Goal: Transaction & Acquisition: Obtain resource

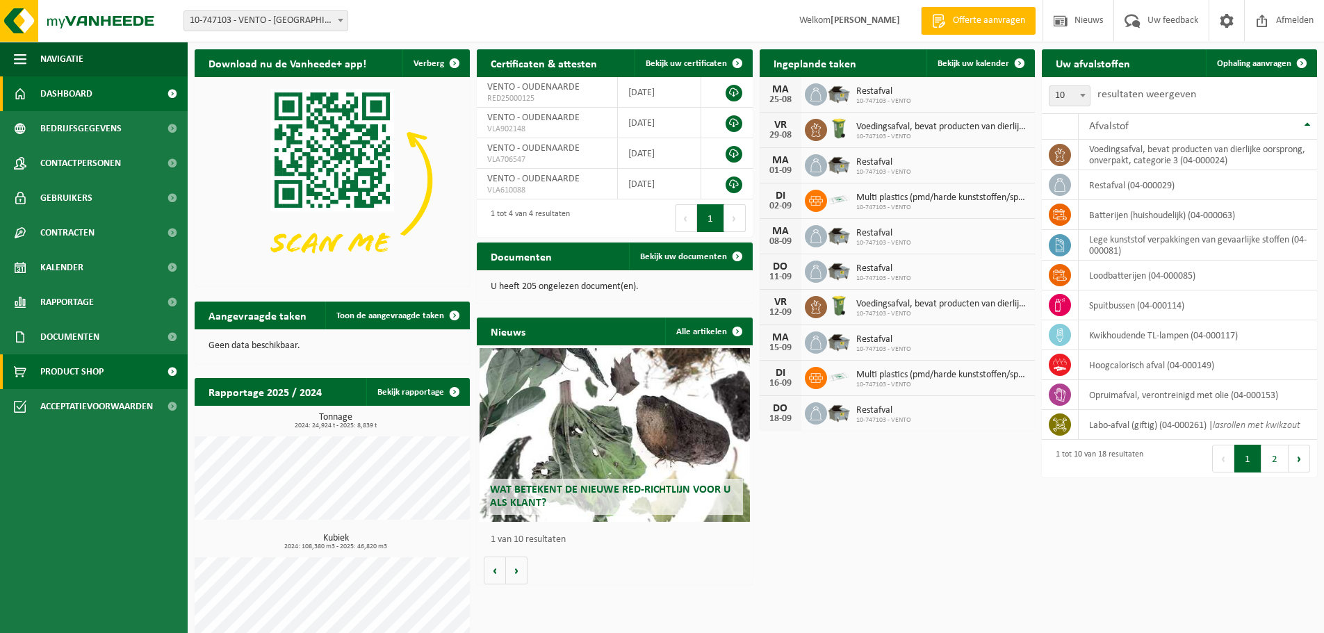
click at [57, 368] on span "Product Shop" at bounding box center [71, 372] width 63 height 35
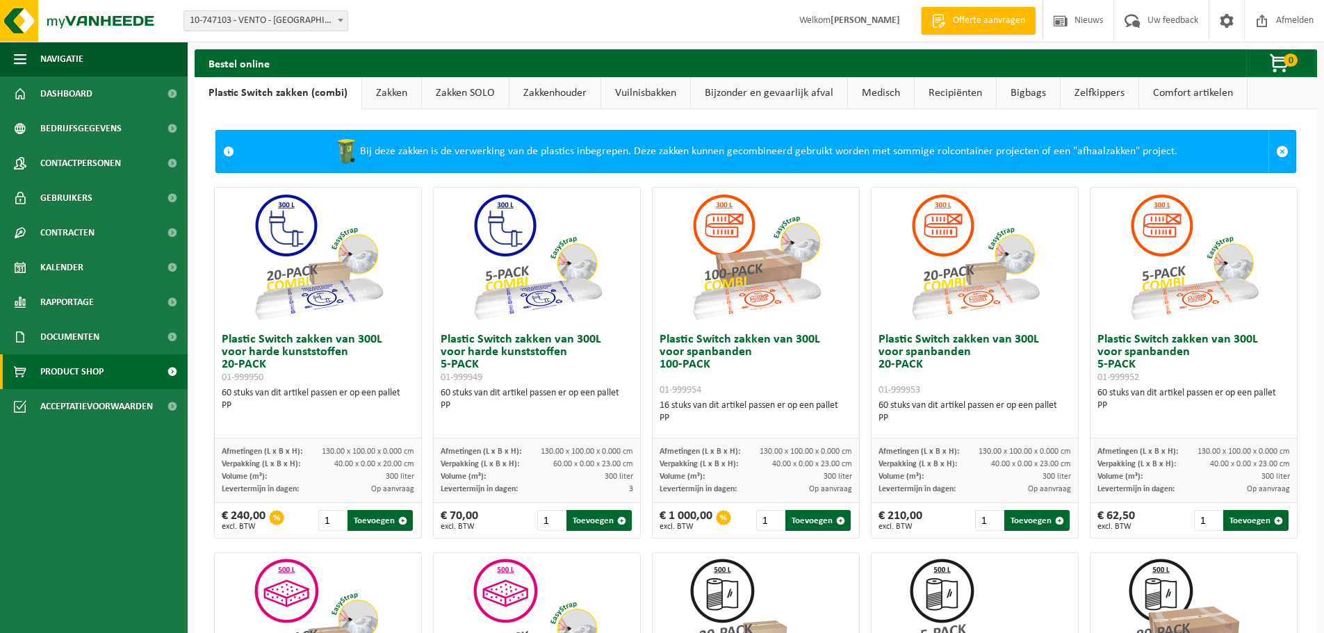
click at [386, 90] on link "Zakken" at bounding box center [391, 93] width 59 height 32
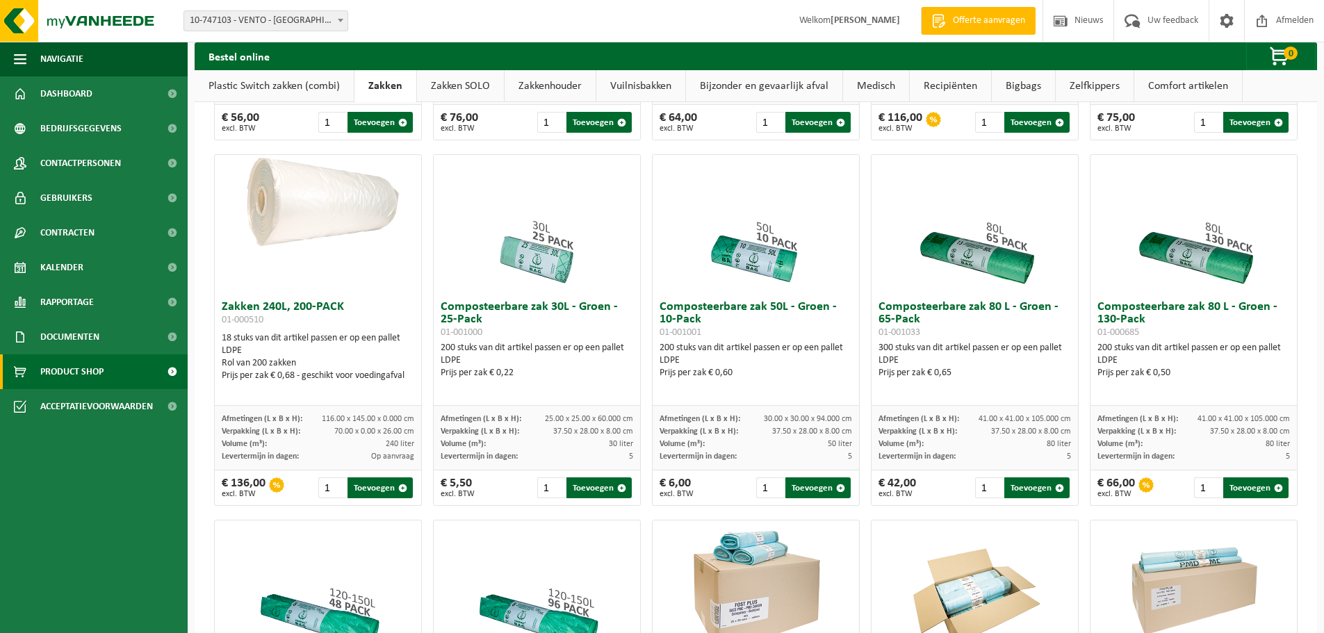
scroll to position [417, 0]
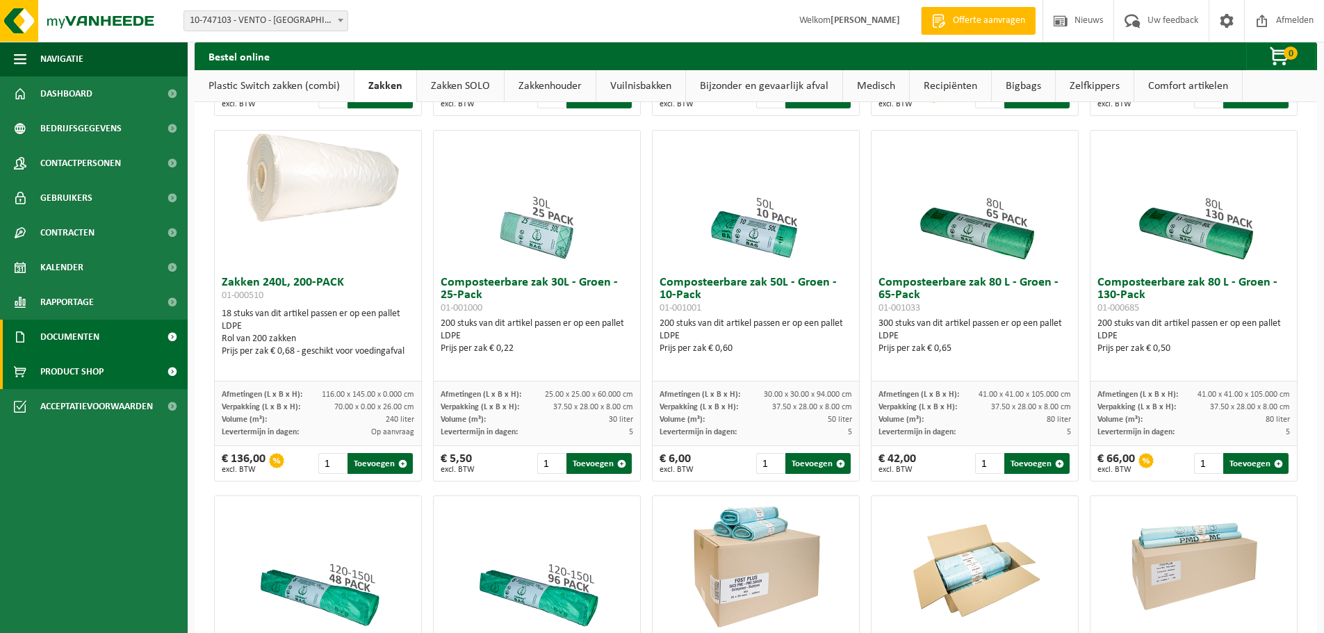
click at [87, 339] on span "Documenten" at bounding box center [69, 337] width 59 height 35
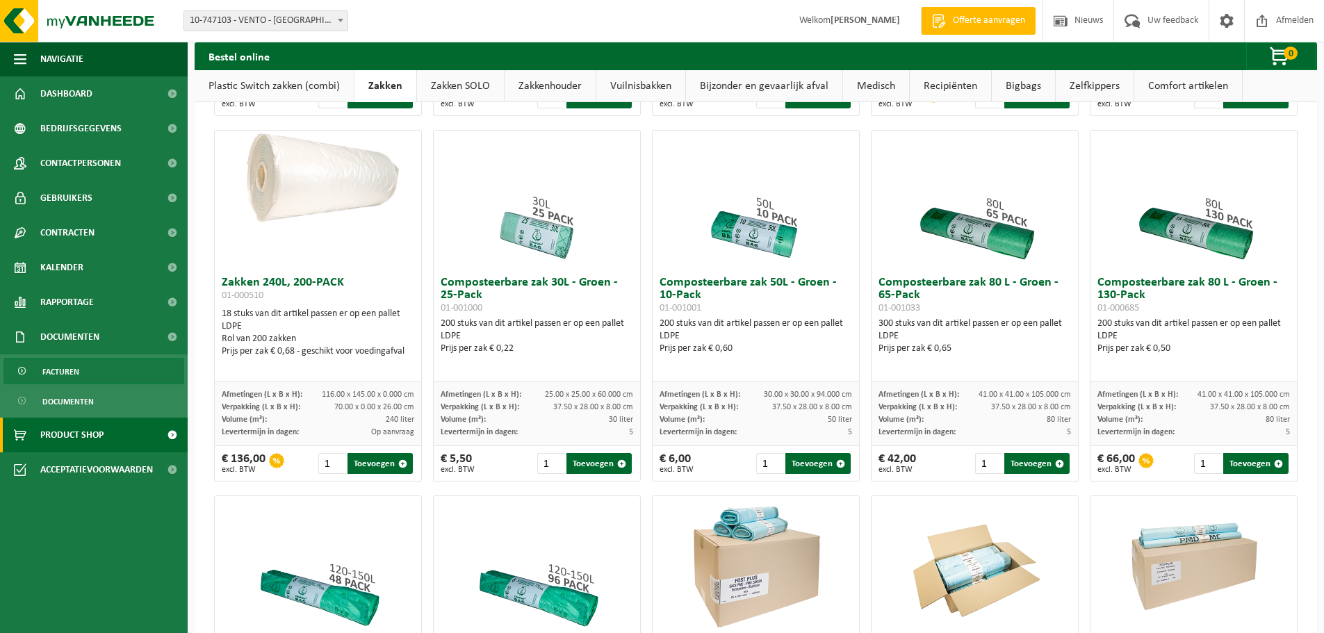
click at [71, 366] on span "Facturen" at bounding box center [60, 372] width 37 height 26
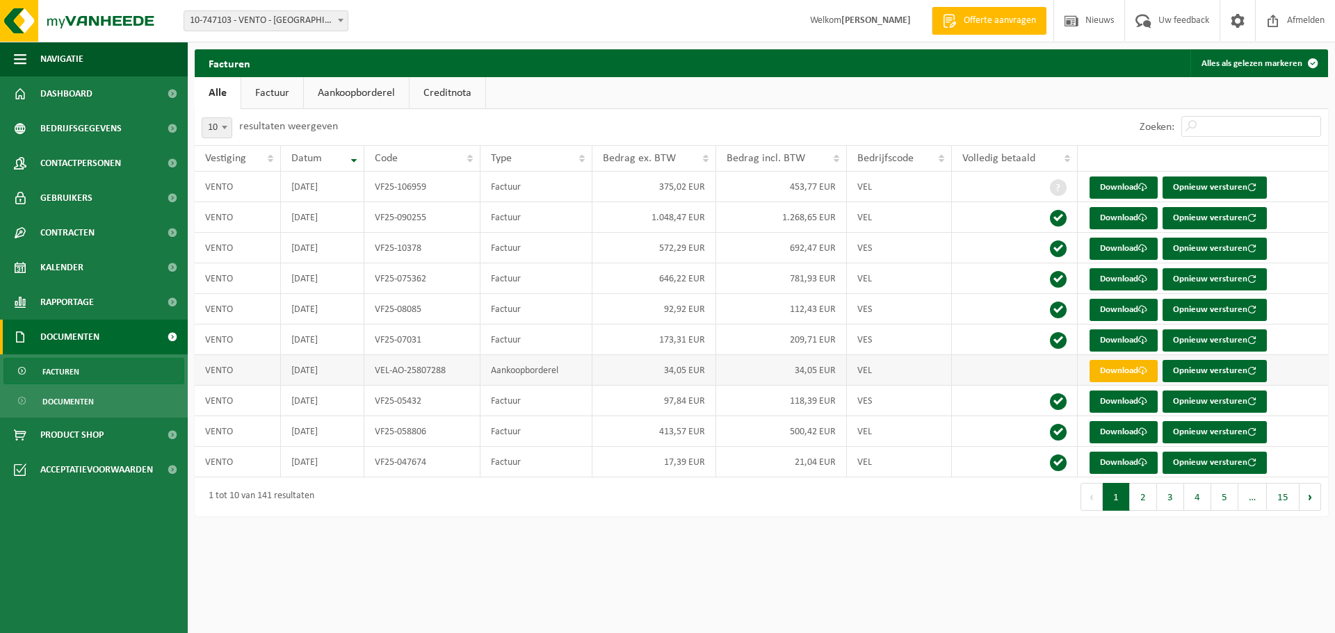
click at [1106, 368] on link "Download" at bounding box center [1123, 371] width 68 height 22
click at [1141, 503] on button "2" at bounding box center [1143, 497] width 27 height 28
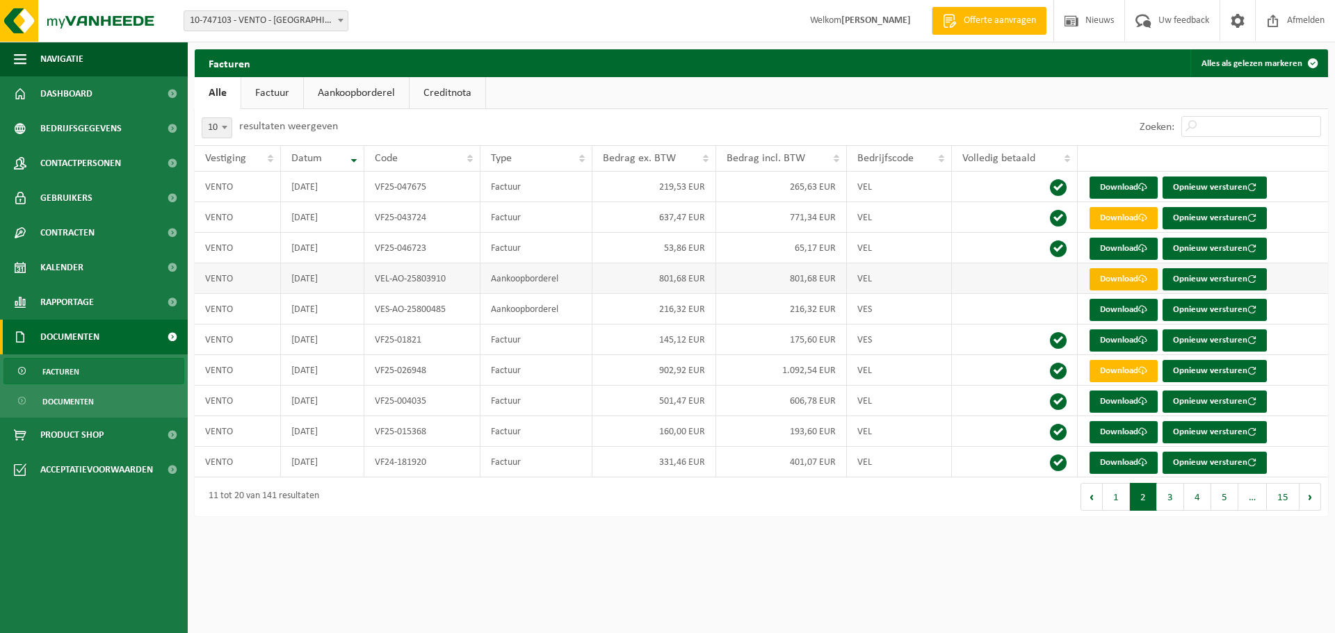
click at [1110, 284] on link "Download" at bounding box center [1123, 279] width 68 height 22
click at [1124, 310] on link "Download" at bounding box center [1123, 310] width 68 height 22
click at [1109, 375] on link "Download" at bounding box center [1123, 371] width 68 height 22
click at [1164, 501] on button "3" at bounding box center [1170, 497] width 27 height 28
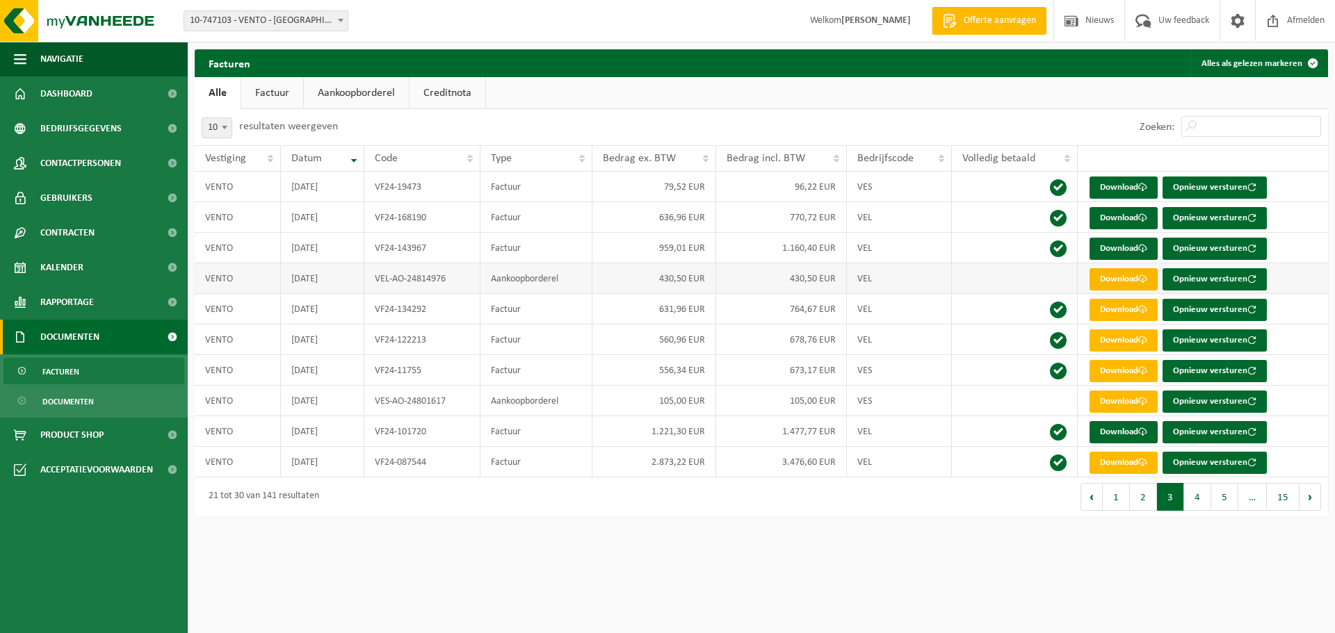
click at [1140, 273] on link "Download" at bounding box center [1123, 279] width 68 height 22
click at [1122, 312] on link "Download" at bounding box center [1123, 310] width 68 height 22
click at [1113, 433] on link "Download" at bounding box center [1123, 432] width 68 height 22
click at [1129, 404] on link "Download" at bounding box center [1123, 402] width 68 height 22
click at [1112, 377] on link "Download" at bounding box center [1123, 371] width 68 height 22
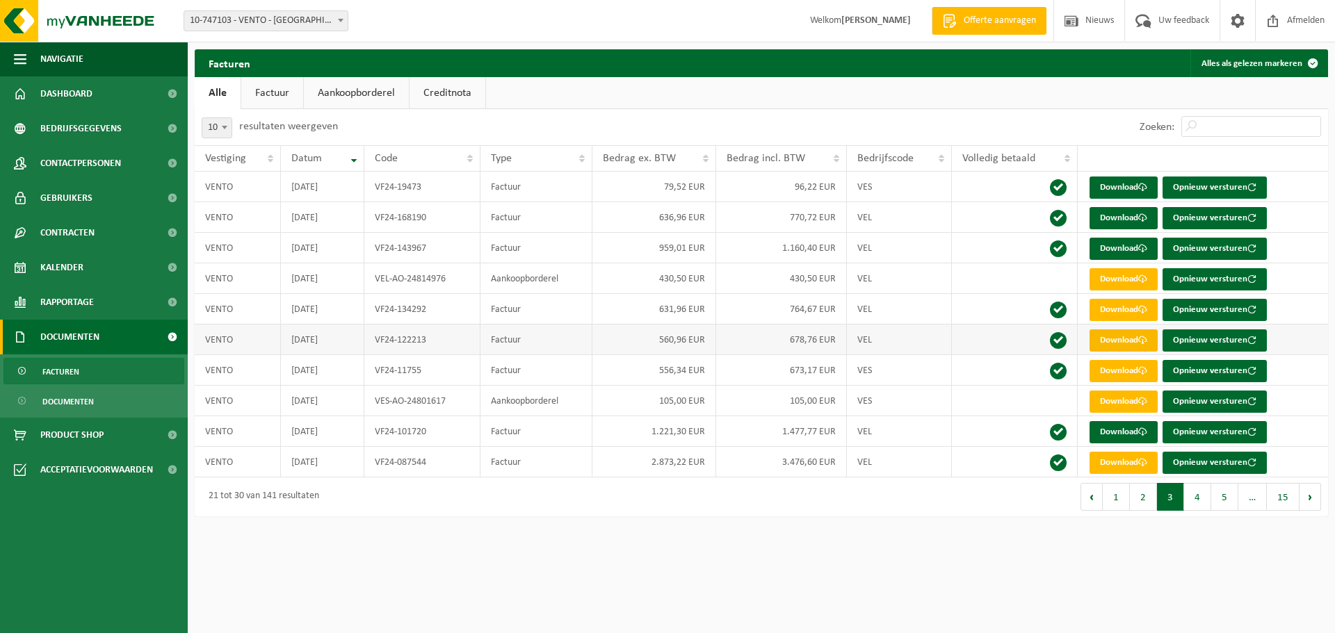
click at [1116, 342] on link "Download" at bounding box center [1123, 341] width 68 height 22
click at [99, 304] on link "Rapportage" at bounding box center [94, 302] width 188 height 35
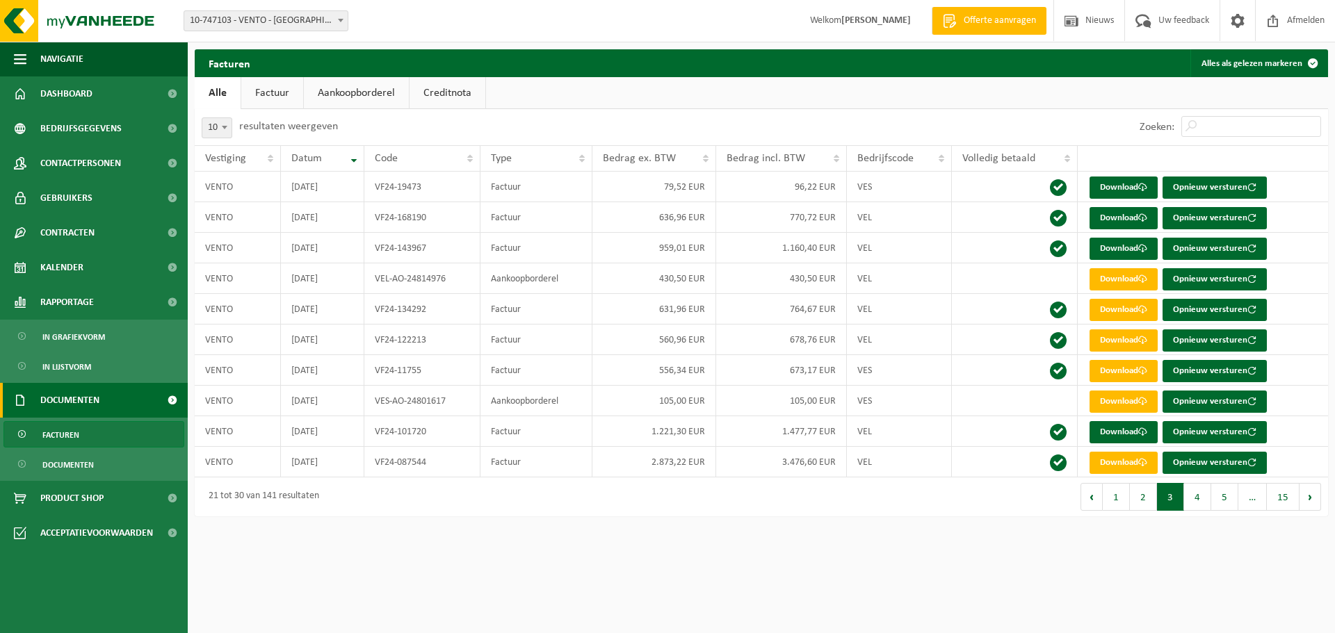
click at [93, 402] on span "Documenten" at bounding box center [69, 400] width 59 height 35
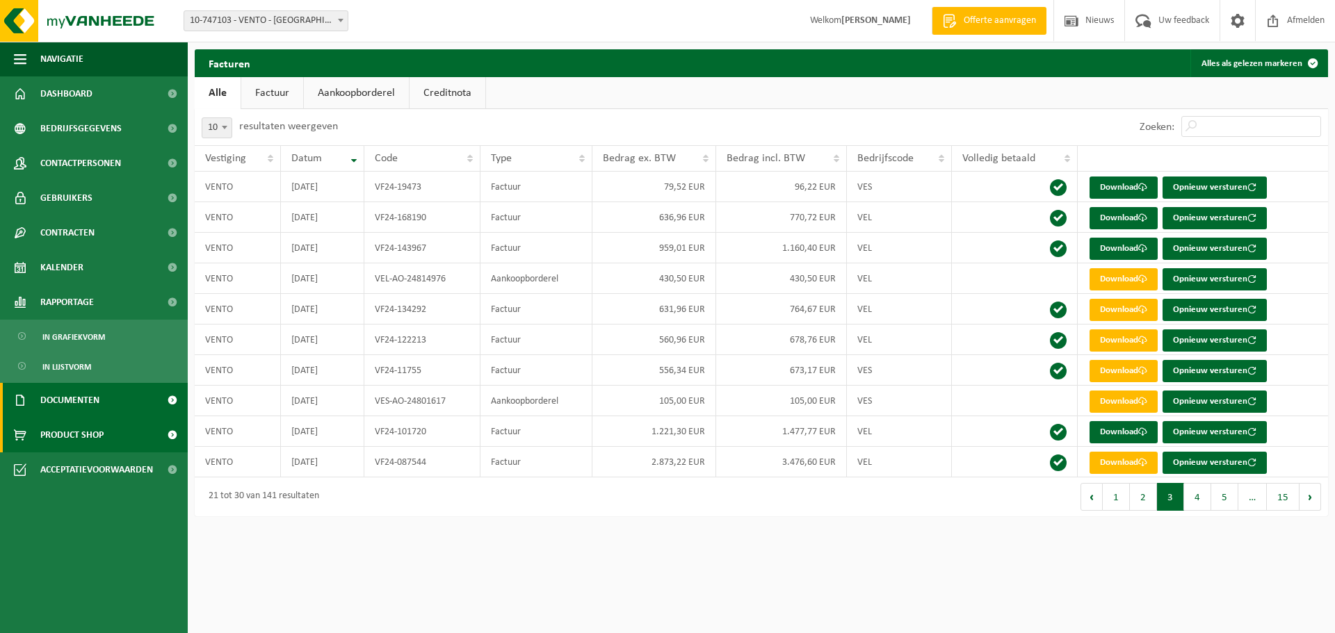
click at [95, 426] on span "Product Shop" at bounding box center [71, 435] width 63 height 35
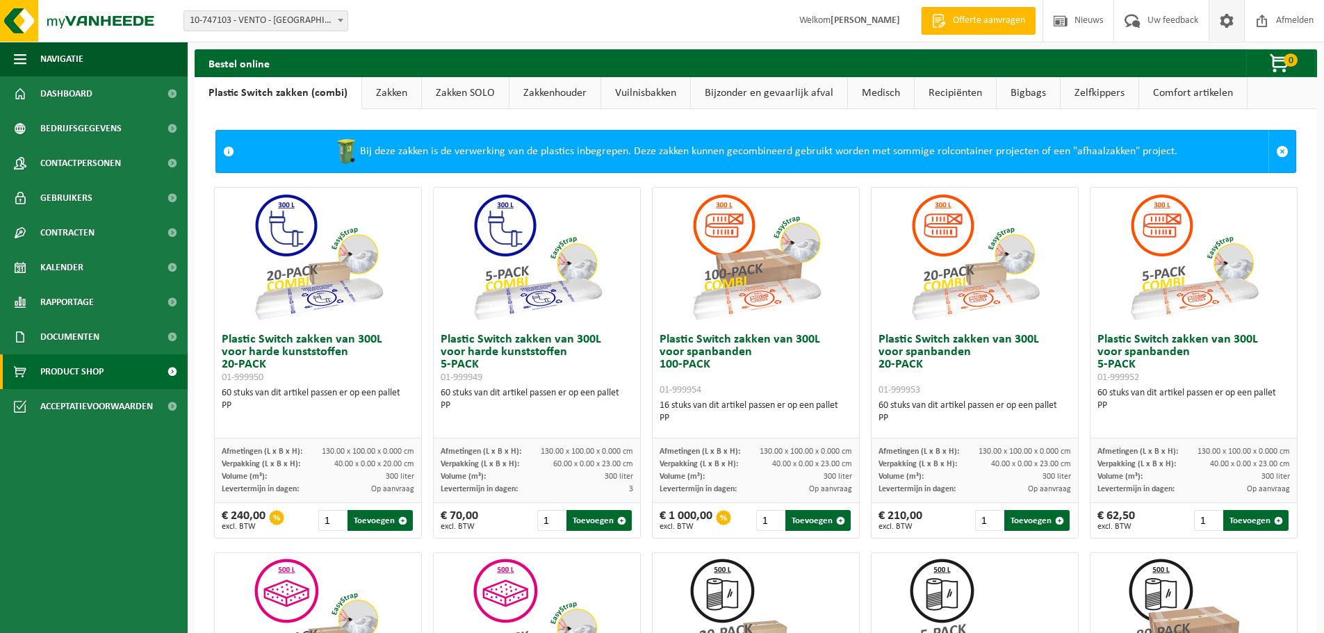
click at [1217, 18] on span at bounding box center [1227, 20] width 21 height 41
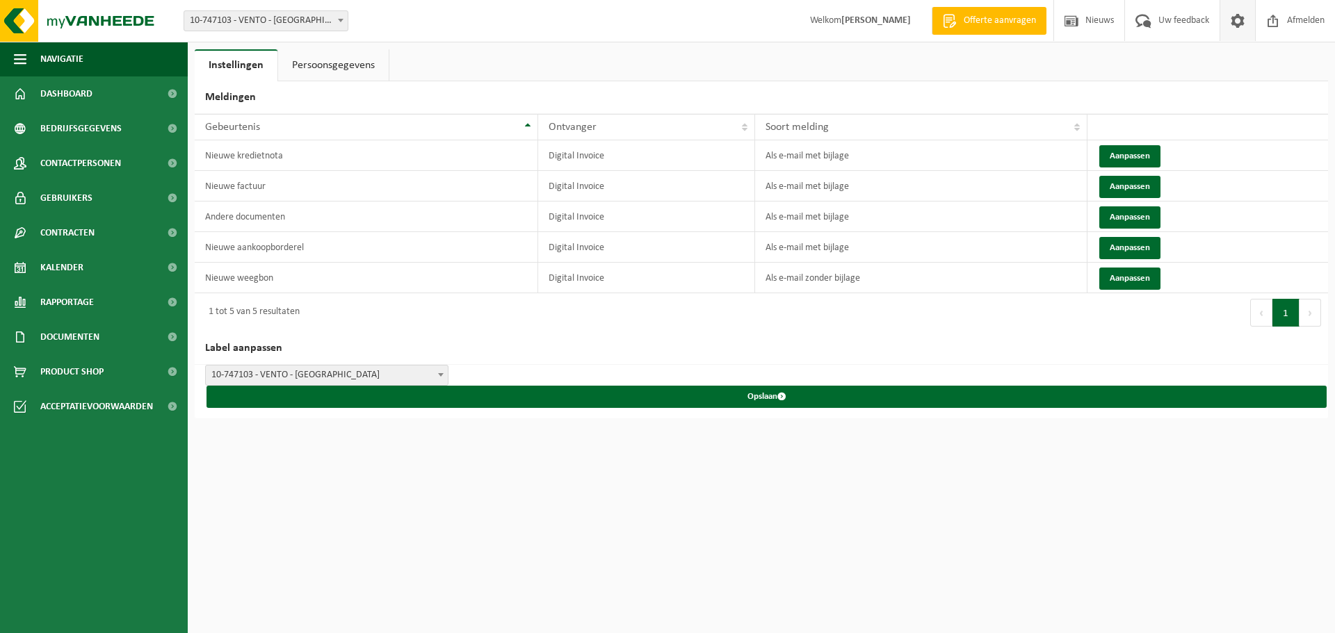
click at [327, 67] on link "Persoonsgegevens" at bounding box center [333, 65] width 111 height 32
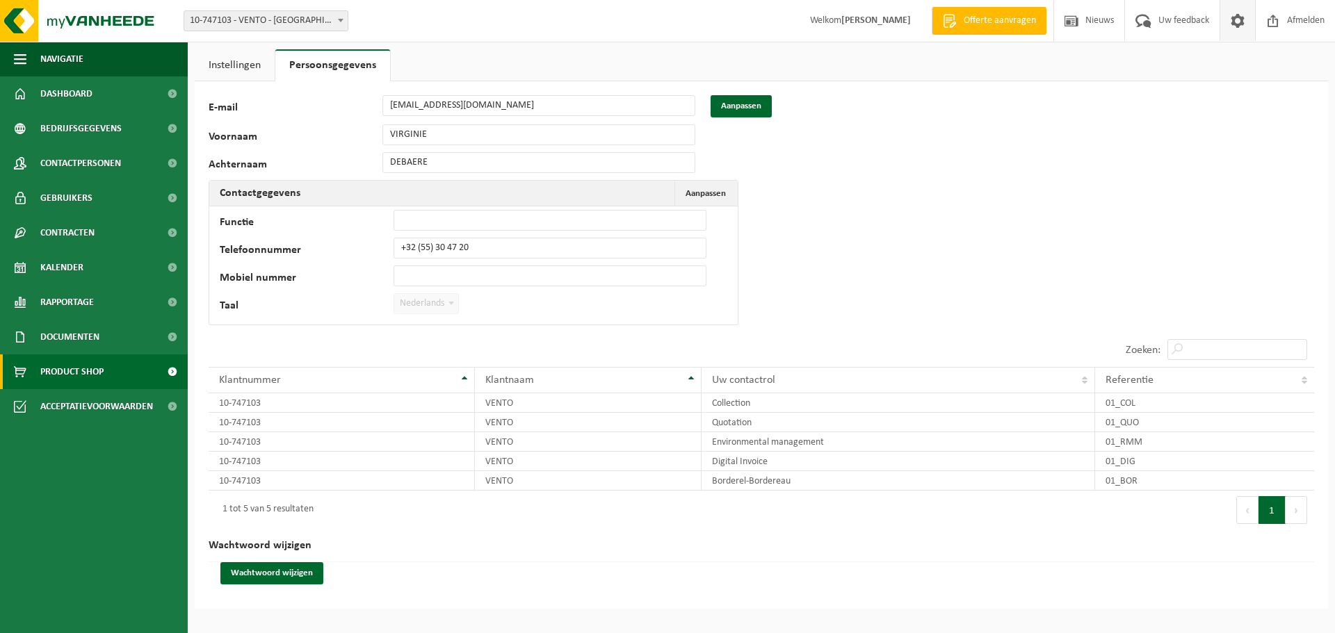
click at [84, 376] on span "Product Shop" at bounding box center [71, 372] width 63 height 35
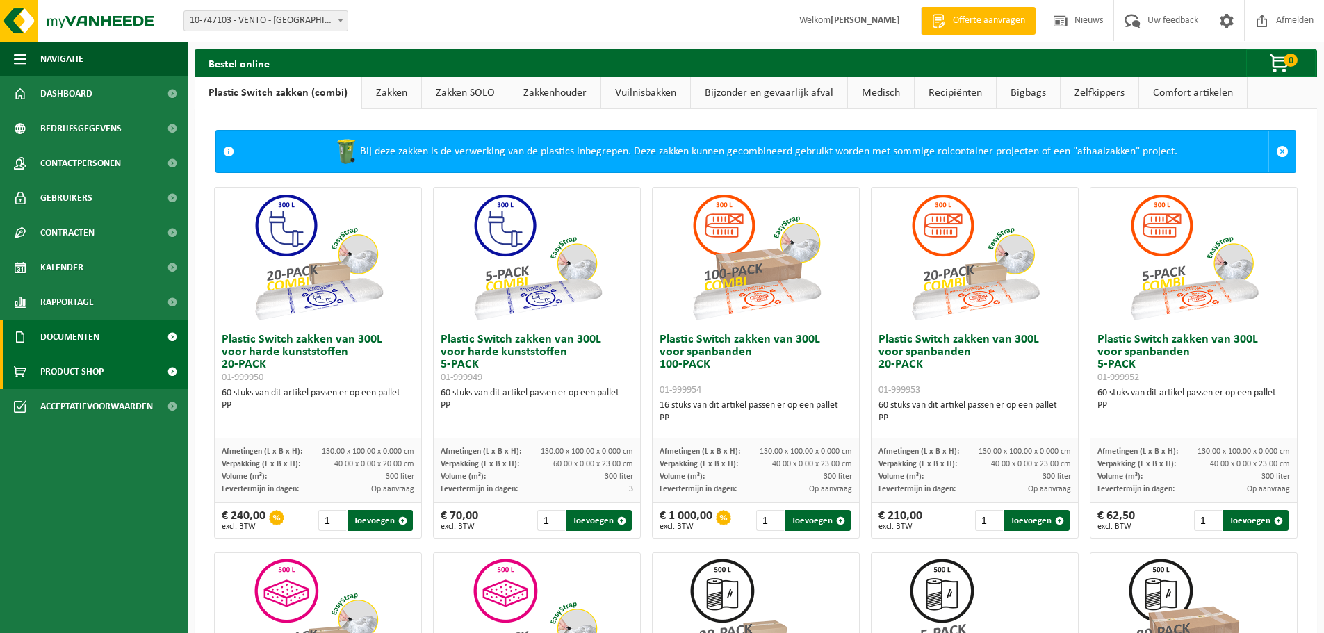
click at [82, 352] on span "Documenten" at bounding box center [69, 337] width 59 height 35
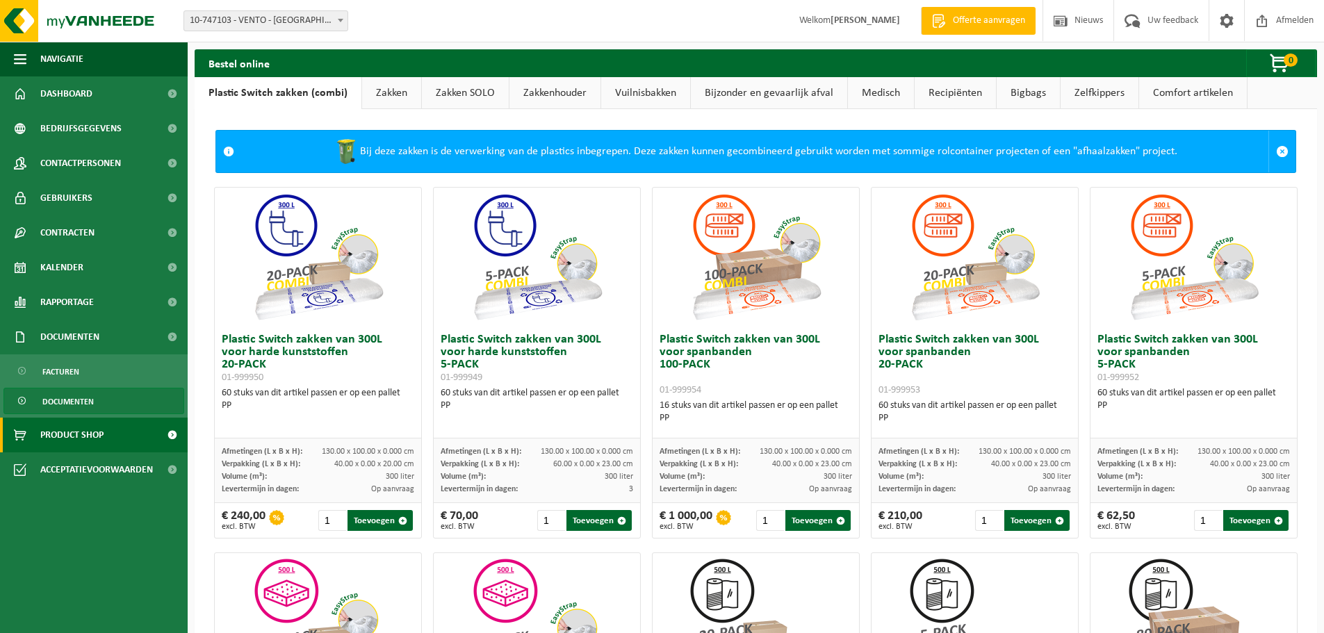
click at [78, 403] on span "Documenten" at bounding box center [67, 402] width 51 height 26
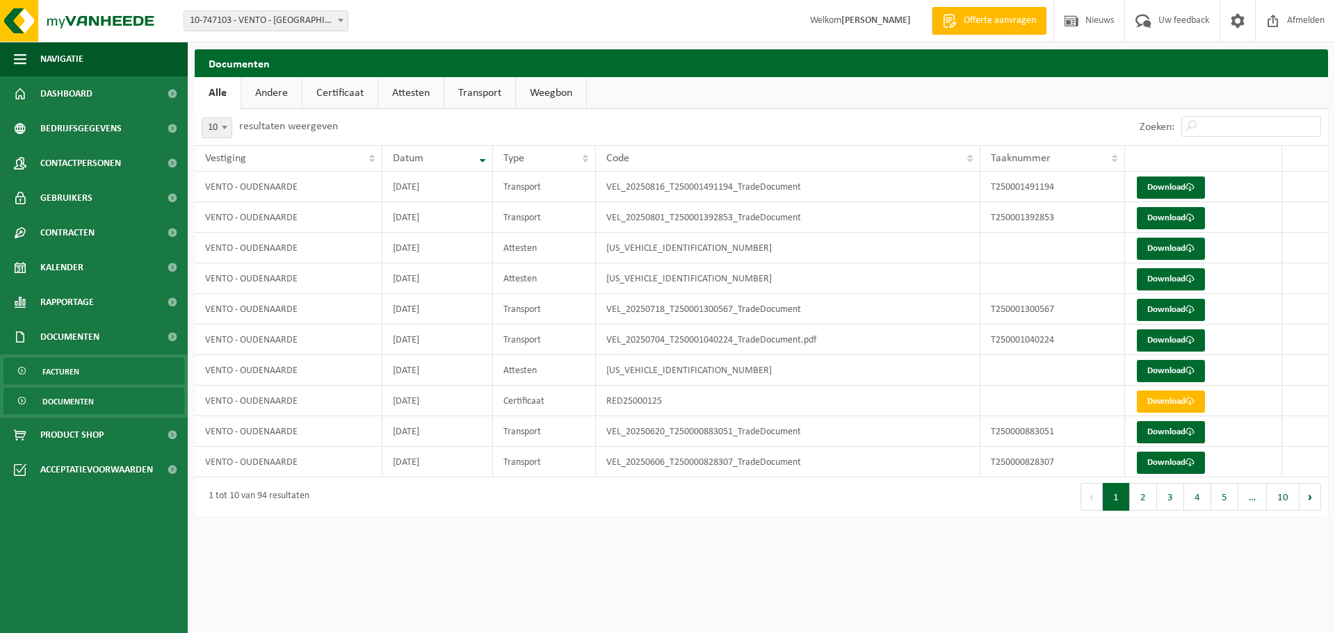
click at [107, 373] on link "Facturen" at bounding box center [93, 371] width 181 height 26
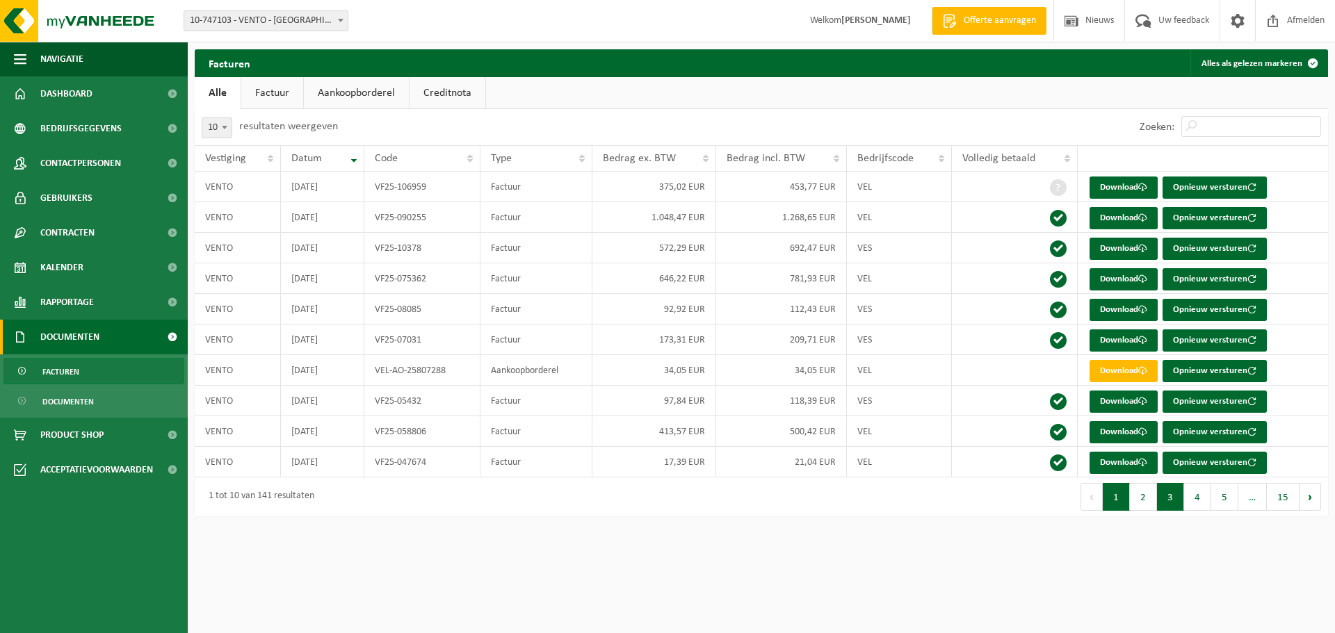
click at [1168, 503] on button "3" at bounding box center [1170, 497] width 27 height 28
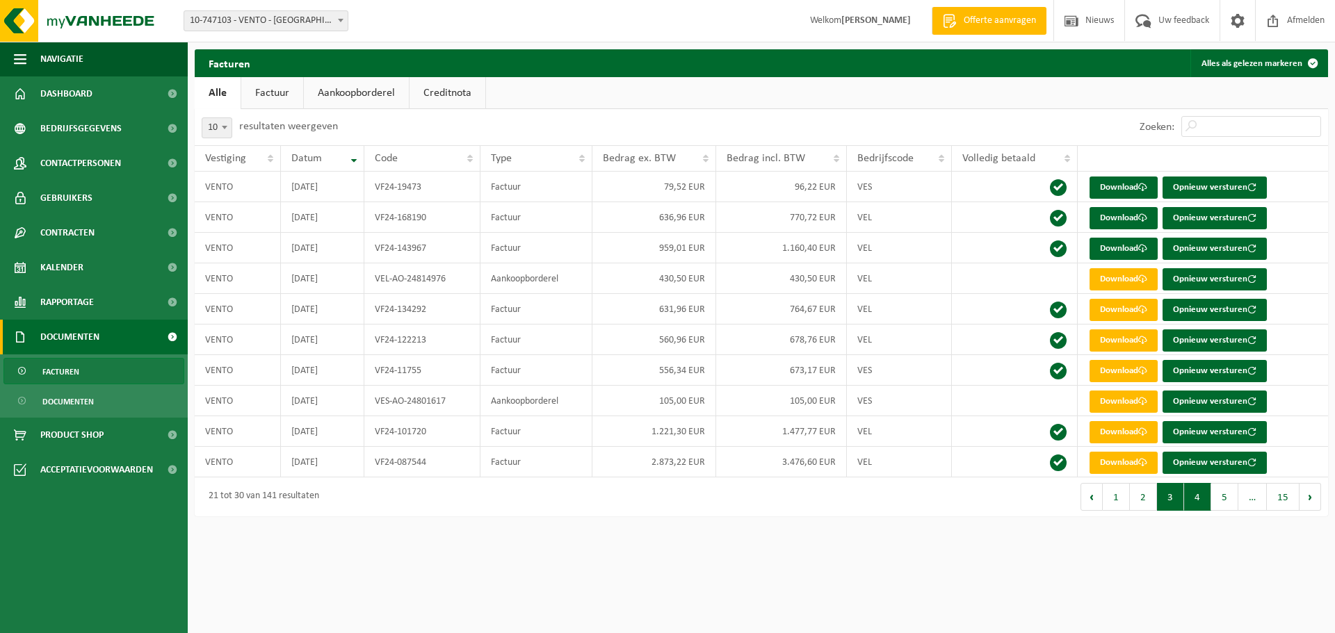
click at [1206, 504] on button "4" at bounding box center [1197, 497] width 27 height 28
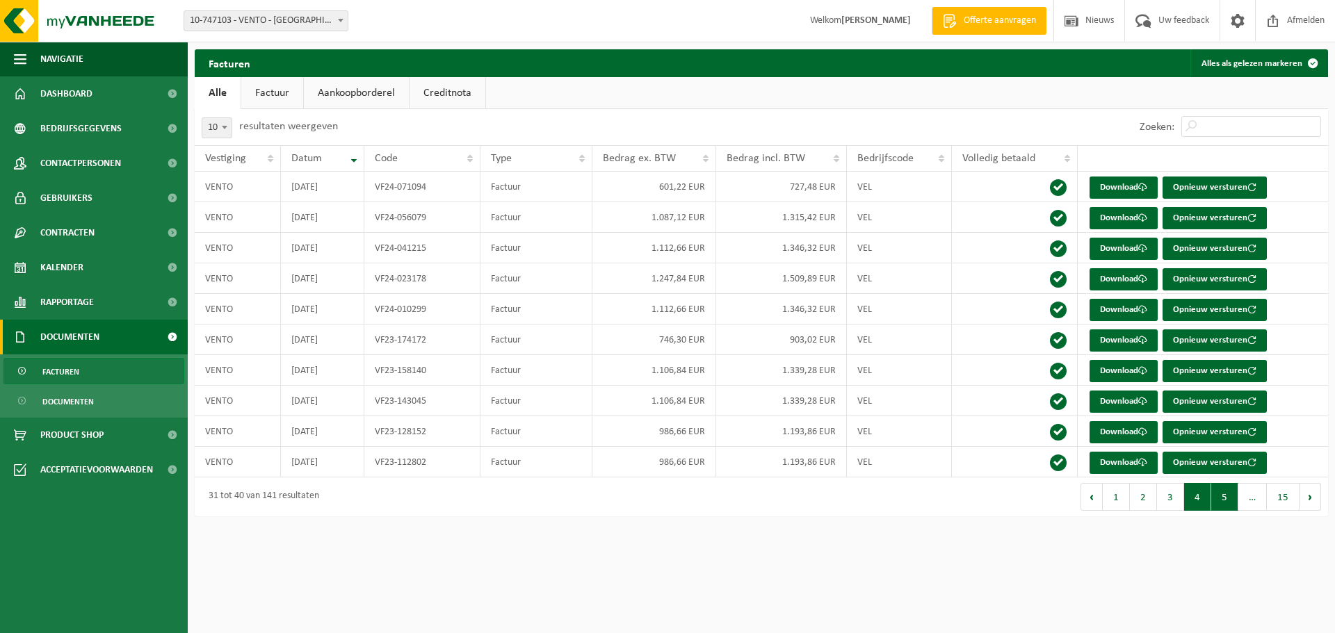
click at [1220, 504] on button "5" at bounding box center [1224, 497] width 27 height 28
click at [1206, 504] on button "5" at bounding box center [1197, 497] width 27 height 28
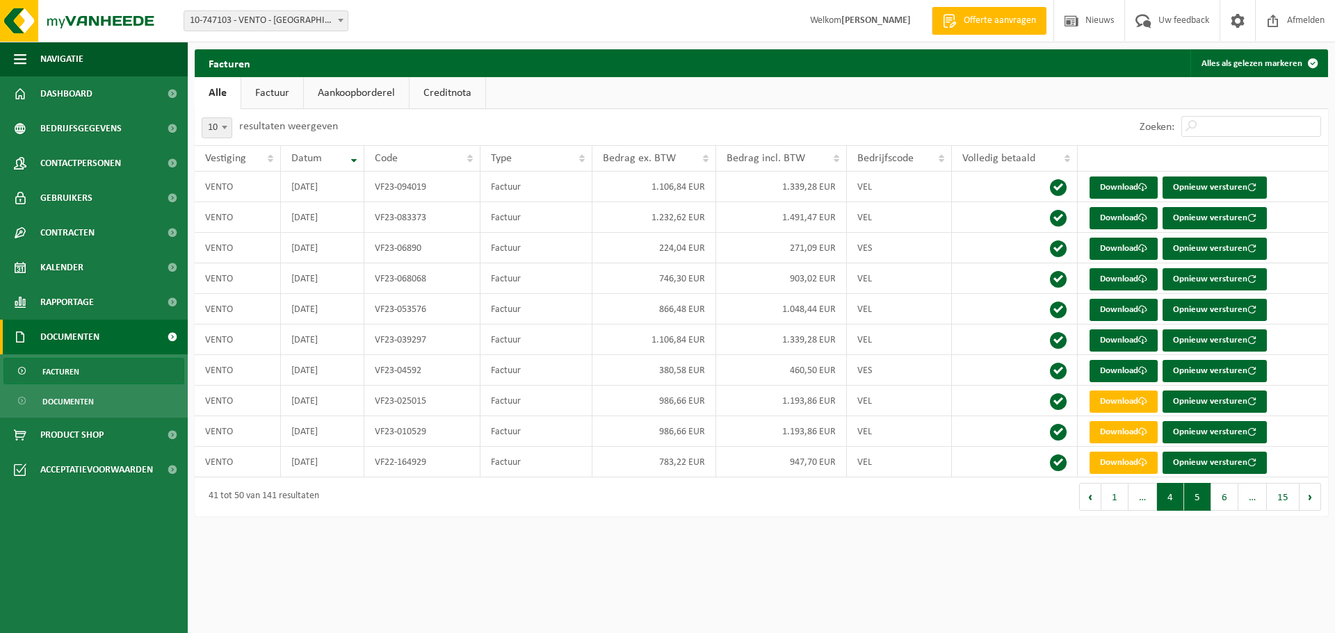
click at [1169, 504] on button "4" at bounding box center [1170, 497] width 27 height 28
click at [1164, 502] on button "3" at bounding box center [1170, 497] width 27 height 28
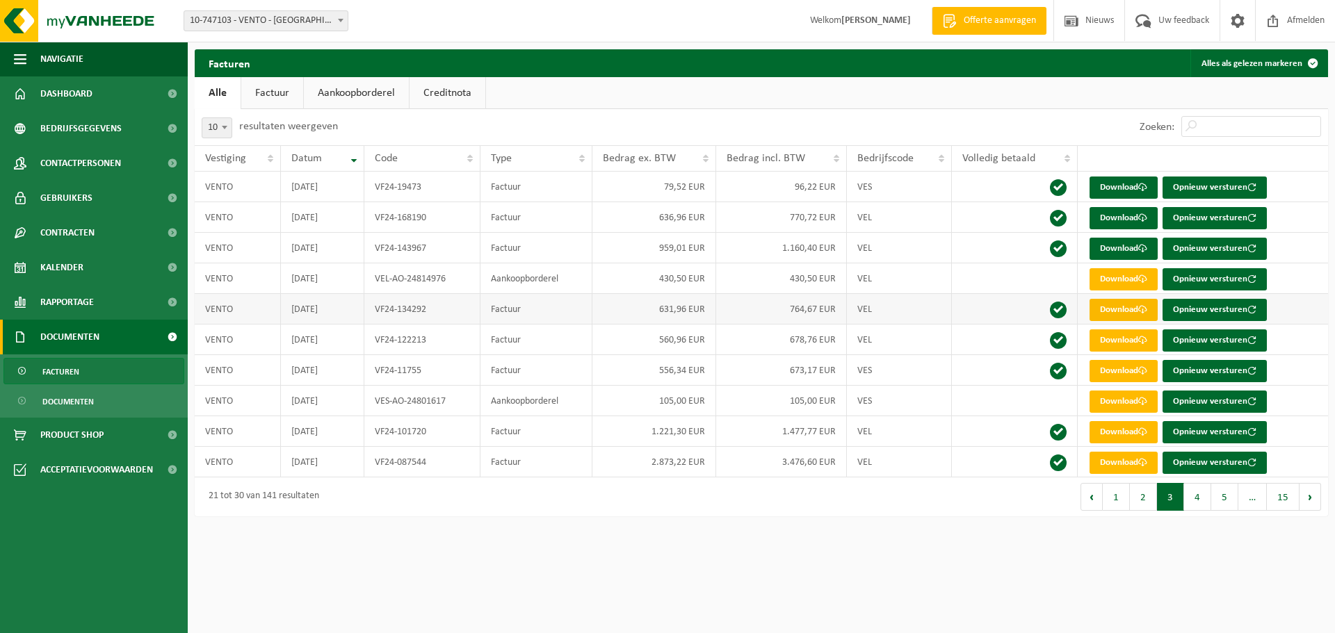
click at [1108, 314] on link "Download" at bounding box center [1123, 310] width 68 height 22
click at [1102, 282] on link "Download" at bounding box center [1123, 279] width 68 height 22
click at [1119, 243] on link "Download" at bounding box center [1123, 249] width 68 height 22
click at [920, 97] on ul "Alle Factuur Aankoopborderel Creditnota" at bounding box center [761, 93] width 1133 height 32
click at [1114, 219] on link "Download" at bounding box center [1123, 218] width 68 height 22
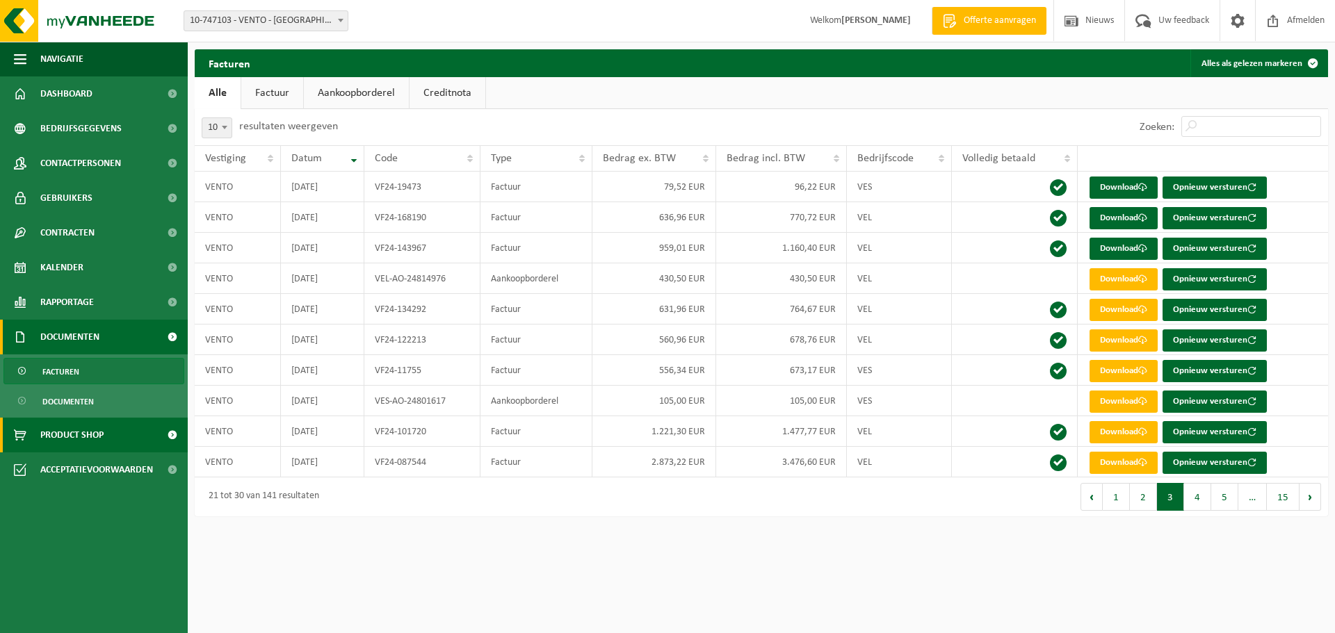
click at [83, 433] on span "Product Shop" at bounding box center [71, 435] width 63 height 35
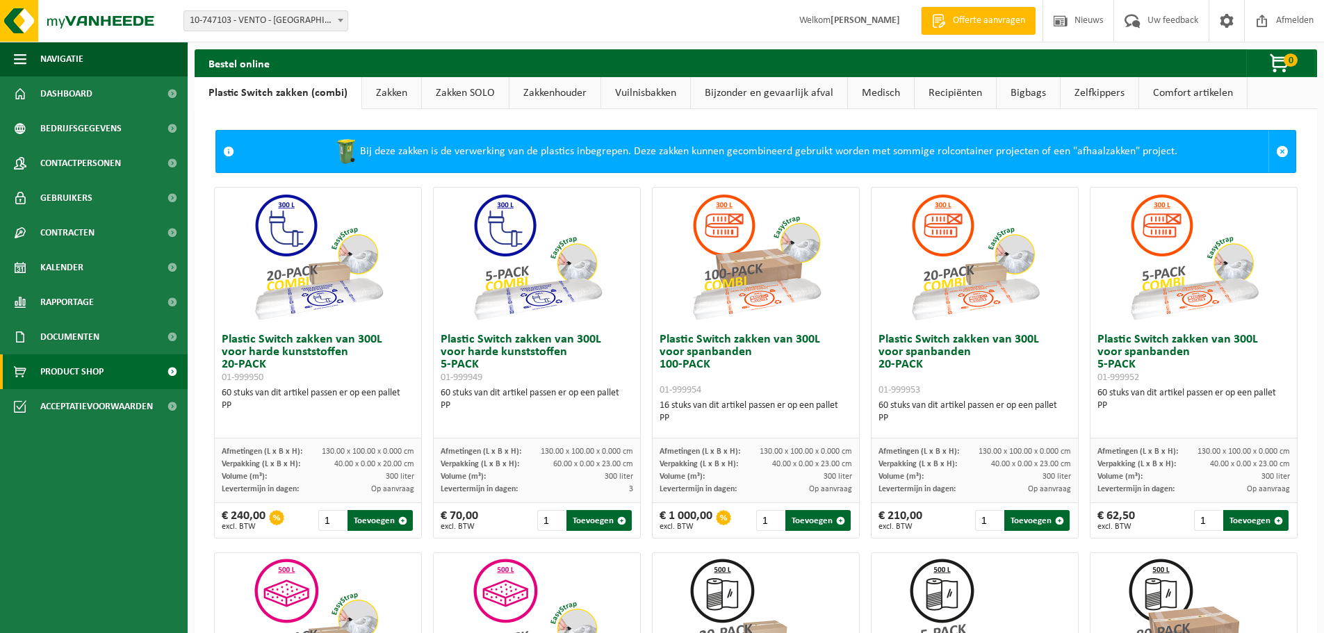
click at [402, 92] on link "Zakken" at bounding box center [391, 93] width 59 height 32
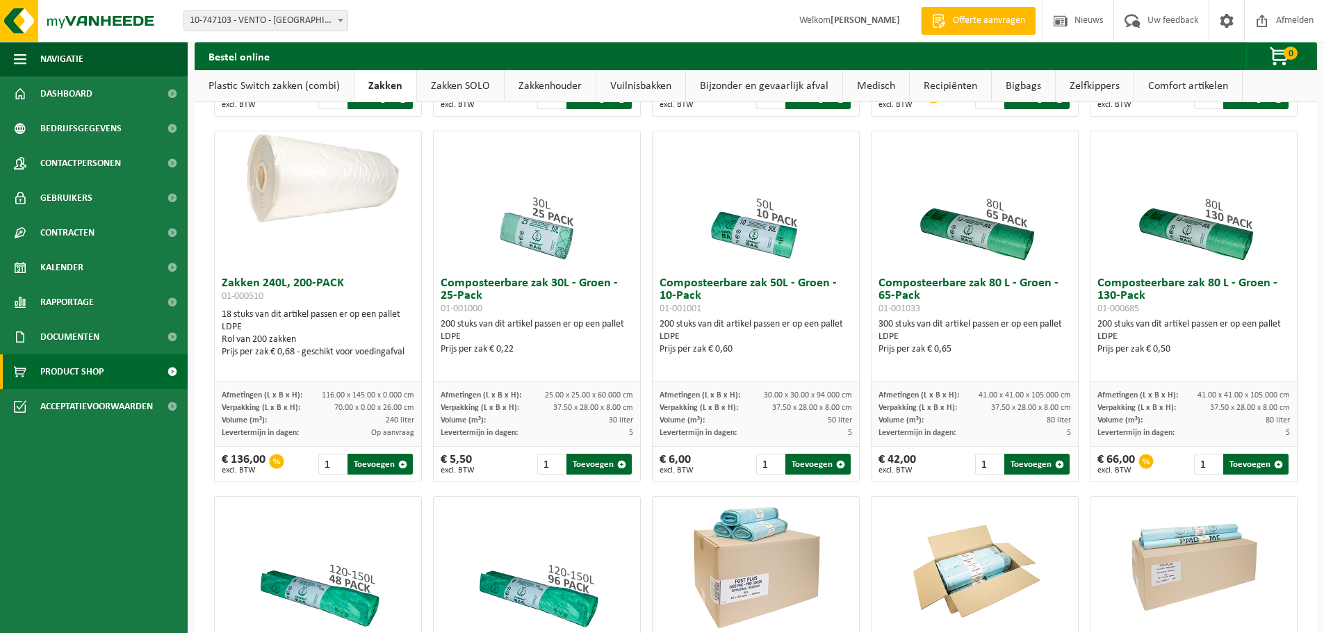
scroll to position [417, 0]
click at [547, 239] on img at bounding box center [537, 200] width 139 height 139
drag, startPoint x: 538, startPoint y: 393, endPoint x: 631, endPoint y: 397, distance: 93.2
click at [631, 397] on div "Afmetingen (L x B x H): 25.00 x 25.00 x 60.000 cm Verpakking (L x B x H): 37.50…" at bounding box center [537, 414] width 206 height 65
drag, startPoint x: 545, startPoint y: 394, endPoint x: 625, endPoint y: 394, distance: 79.9
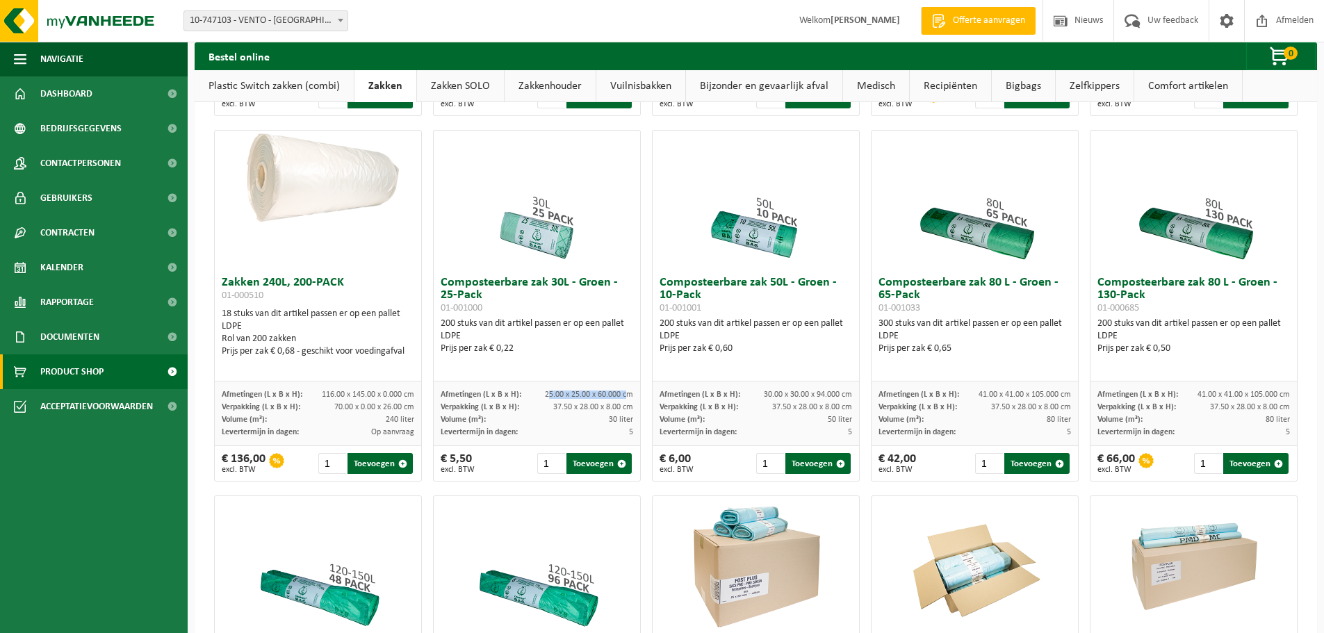
click at [625, 394] on span "25.00 x 25.00 x 60.000 cm" at bounding box center [589, 395] width 88 height 8
click at [504, 243] on img at bounding box center [537, 200] width 139 height 139
click at [501, 299] on h3 "Composteerbare zak 30L - Groen - 25-Pack 01-001000" at bounding box center [537, 296] width 193 height 38
